Goal: Task Accomplishment & Management: Use online tool/utility

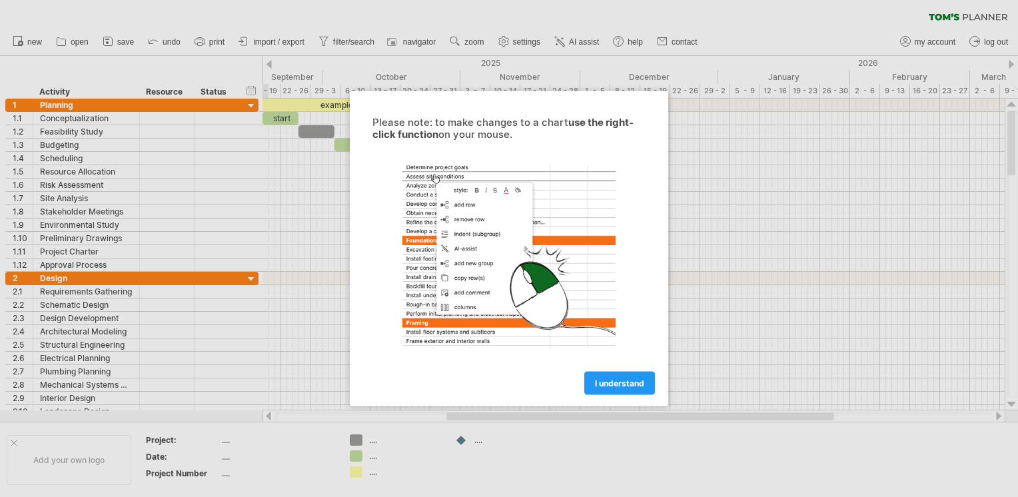
click at [698, 188] on div at bounding box center [509, 248] width 1018 height 497
drag, startPoint x: 560, startPoint y: 100, endPoint x: 579, endPoint y: 124, distance: 30.8
click at [576, 121] on div "Please note: to make changes to a chart use the right-click function on your mo…" at bounding box center [509, 248] width 318 height 315
click at [629, 379] on span "I understand" at bounding box center [619, 383] width 49 height 10
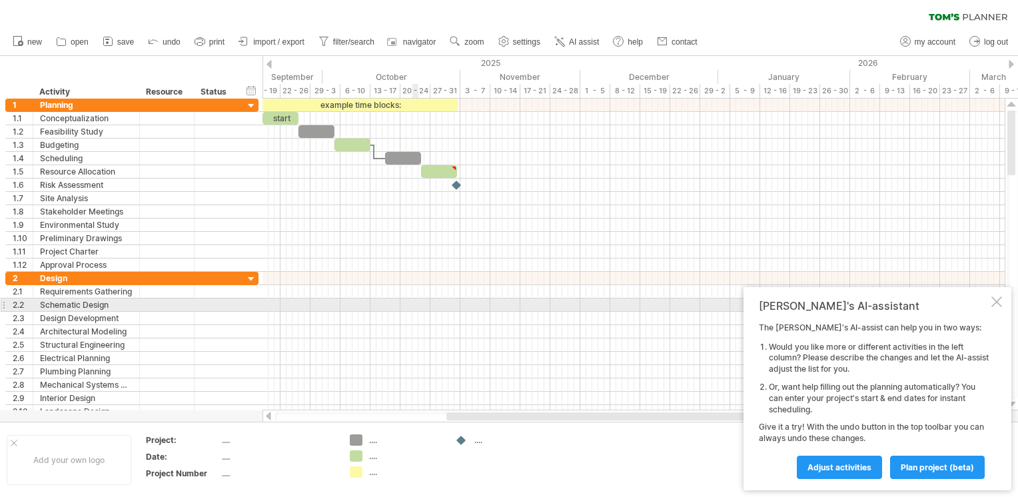
click at [414, 312] on div at bounding box center [634, 318] width 742 height 13
click at [993, 304] on div at bounding box center [996, 301] width 11 height 11
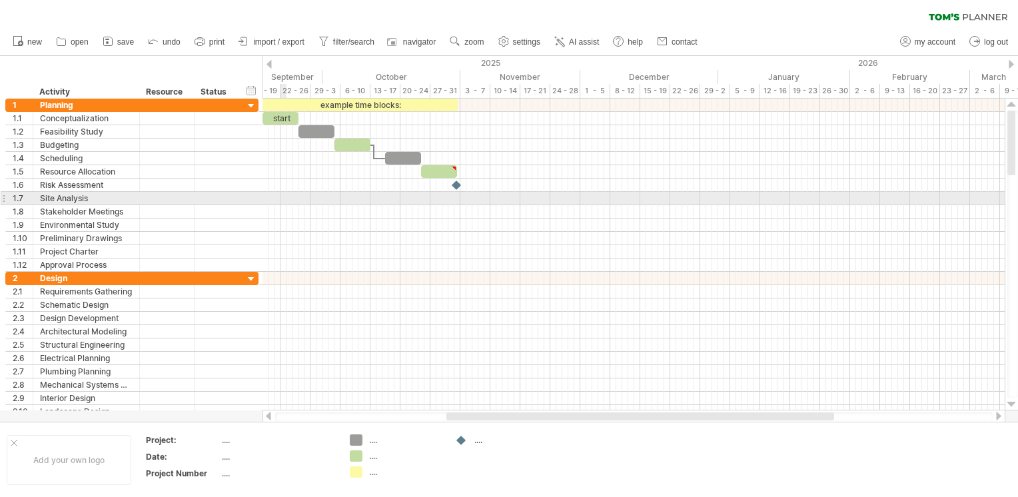
click at [284, 200] on div at bounding box center [634, 198] width 742 height 13
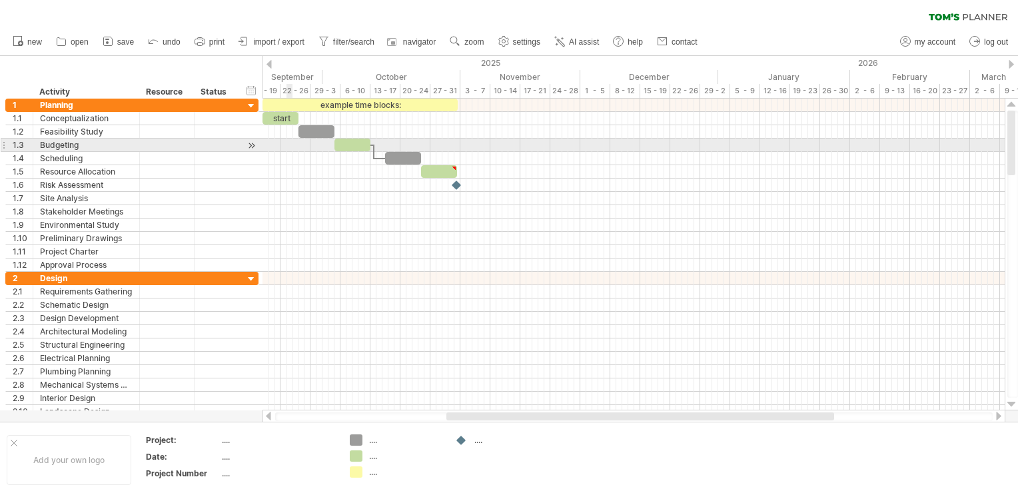
click at [286, 139] on div at bounding box center [634, 145] width 742 height 13
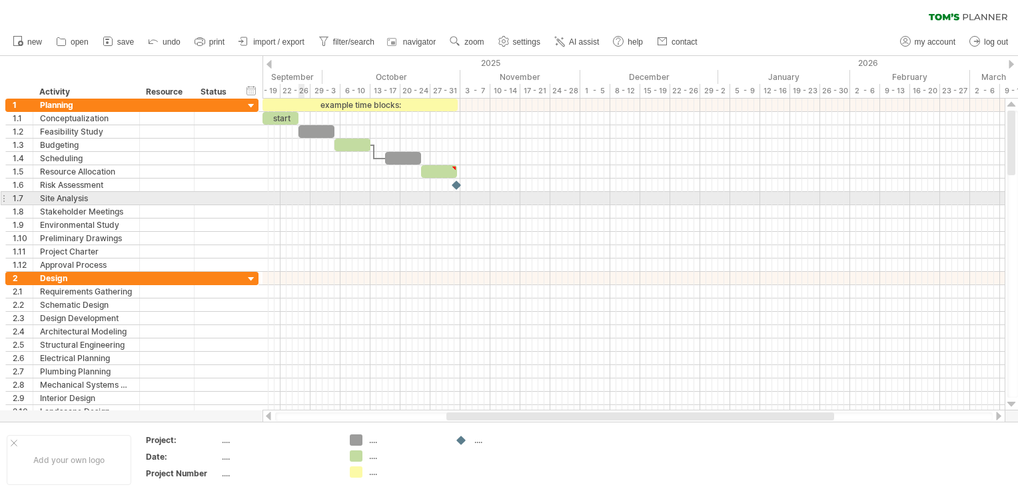
click at [298, 195] on div at bounding box center [634, 198] width 742 height 13
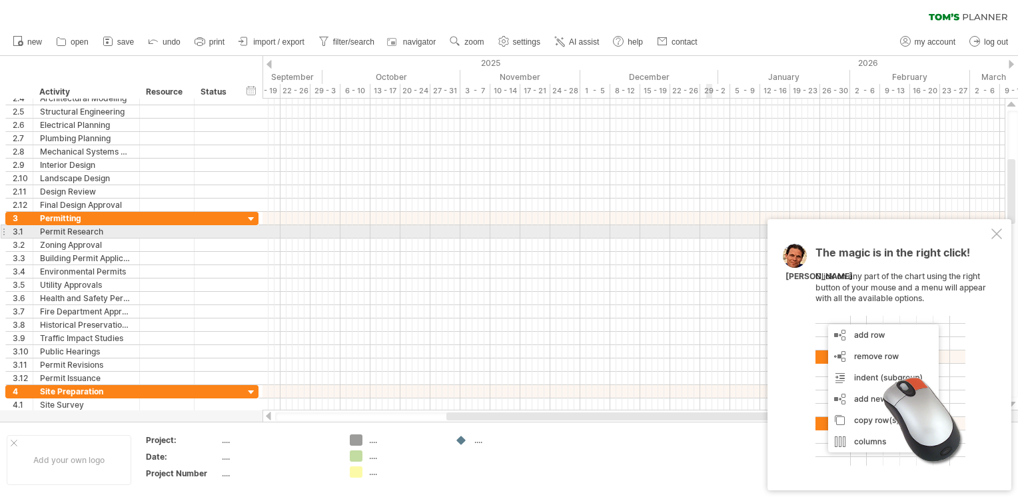
click at [1001, 235] on div at bounding box center [996, 234] width 11 height 11
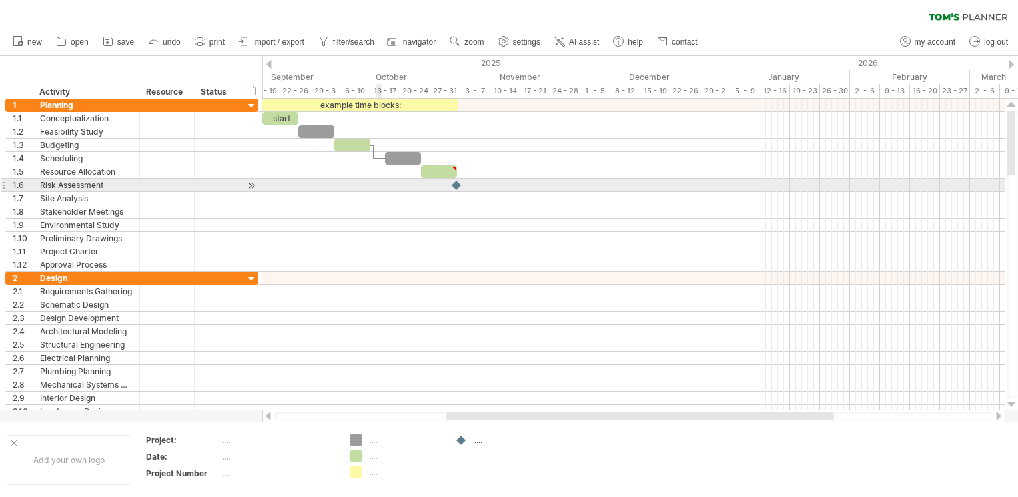
click at [376, 187] on div at bounding box center [634, 185] width 742 height 13
